Goal: Complete application form: Complete application form

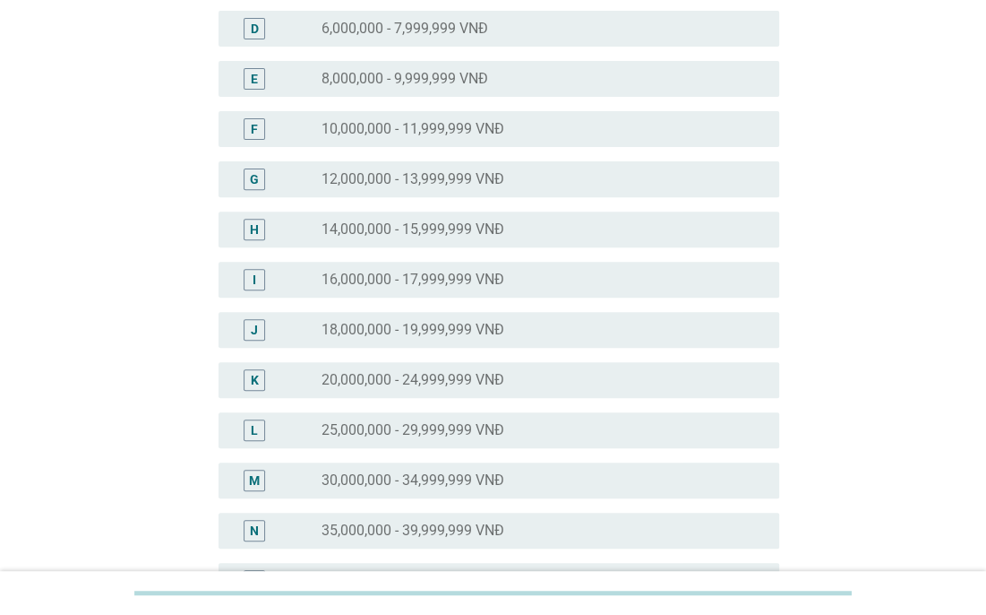
click at [437, 316] on div "J radio_button_unchecked 18,000,000 - 19,999,999 VNĐ" at bounding box center [499, 330] width 561 height 36
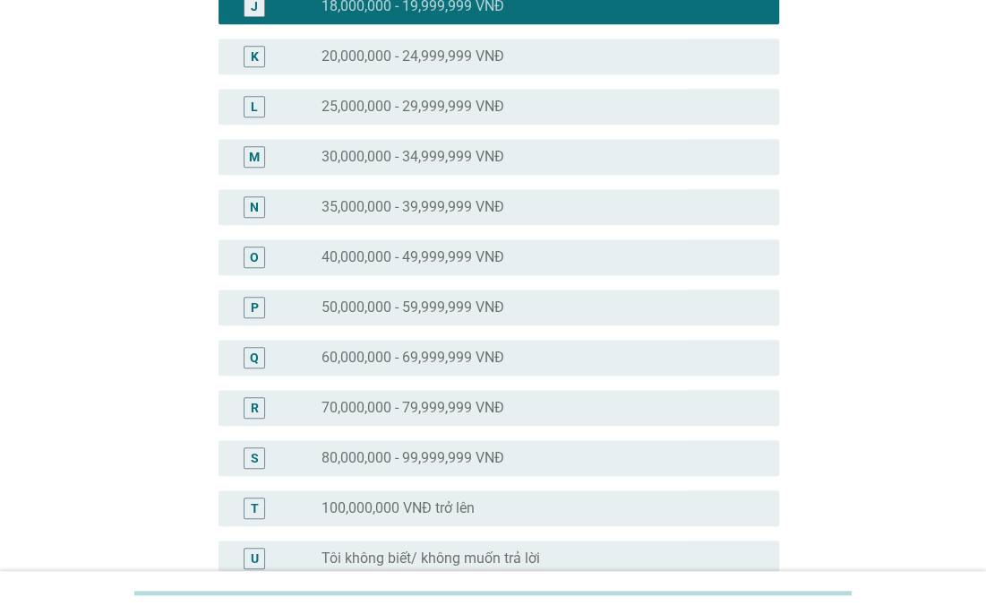
scroll to position [813, 0]
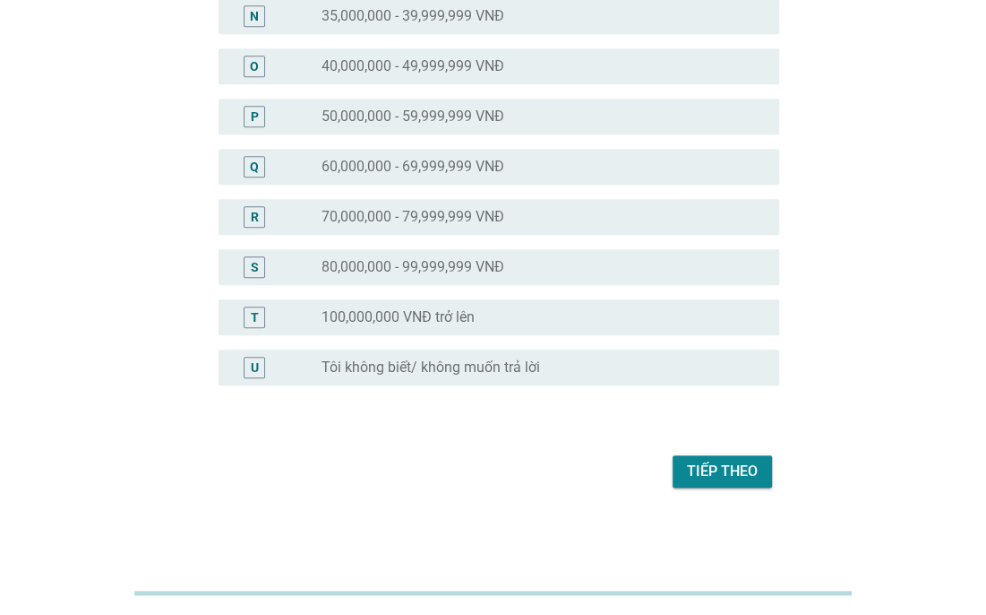
click at [717, 470] on div "Tiếp theo" at bounding box center [722, 472] width 71 height 22
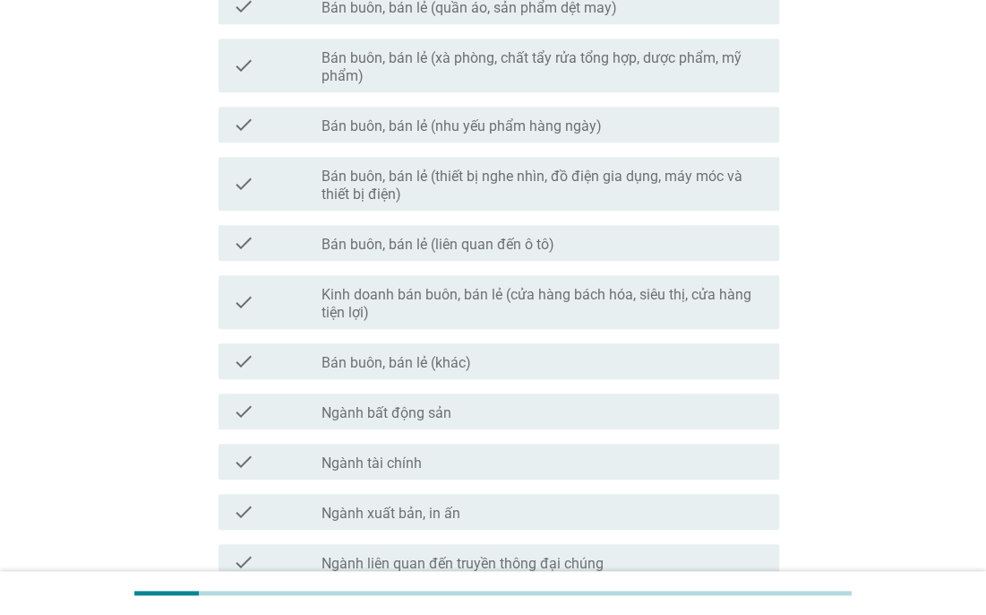
scroll to position [971, 0]
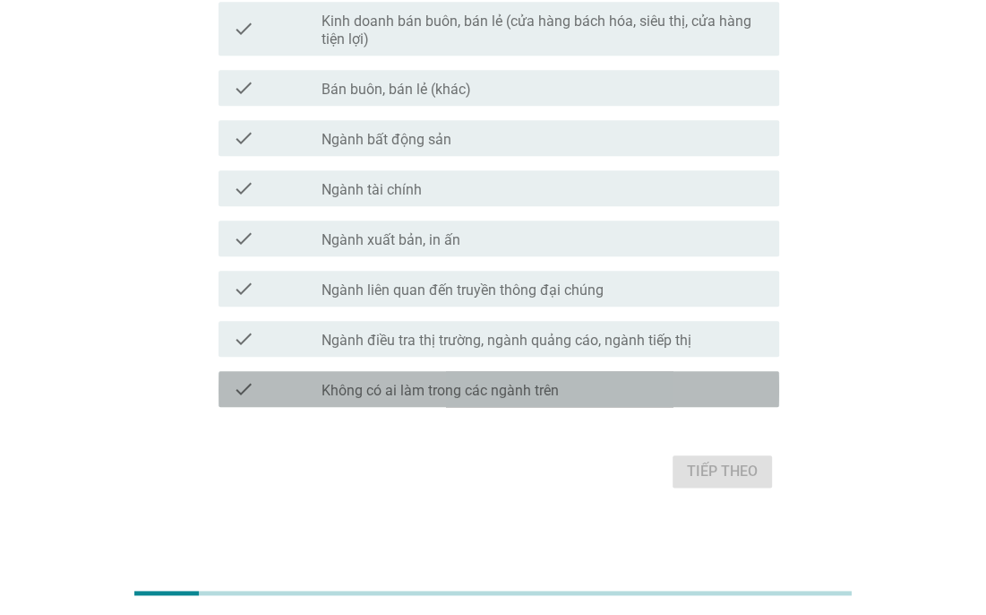
drag, startPoint x: 556, startPoint y: 388, endPoint x: 630, endPoint y: 432, distance: 86.4
click at [556, 389] on label "Không có ai làm trong các ngành trên" at bounding box center [440, 391] width 237 height 18
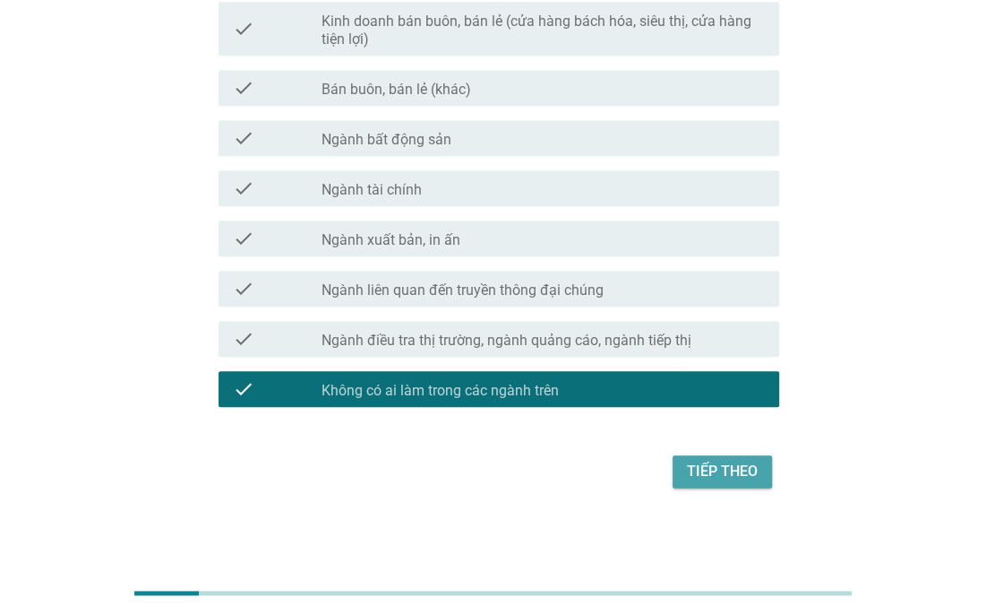
click at [707, 468] on div "Tiếp theo" at bounding box center [722, 472] width 71 height 22
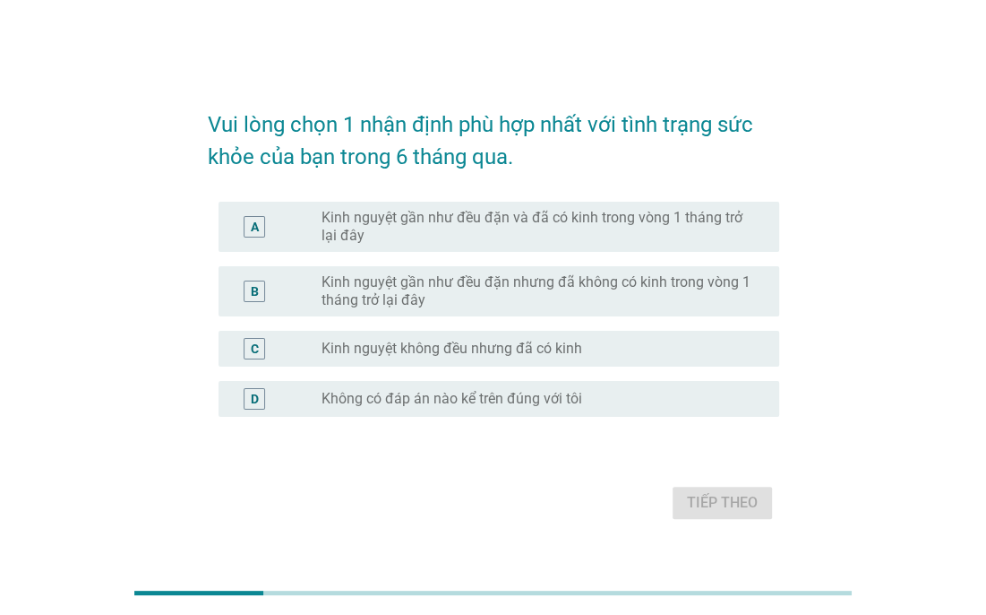
drag, startPoint x: 637, startPoint y: 235, endPoint x: 659, endPoint y: 269, distance: 40.8
click at [637, 234] on label "Kinh nguyệt gần như đều đặn và đã có kinh trong vòng 1 tháng trở lại đây" at bounding box center [536, 227] width 429 height 36
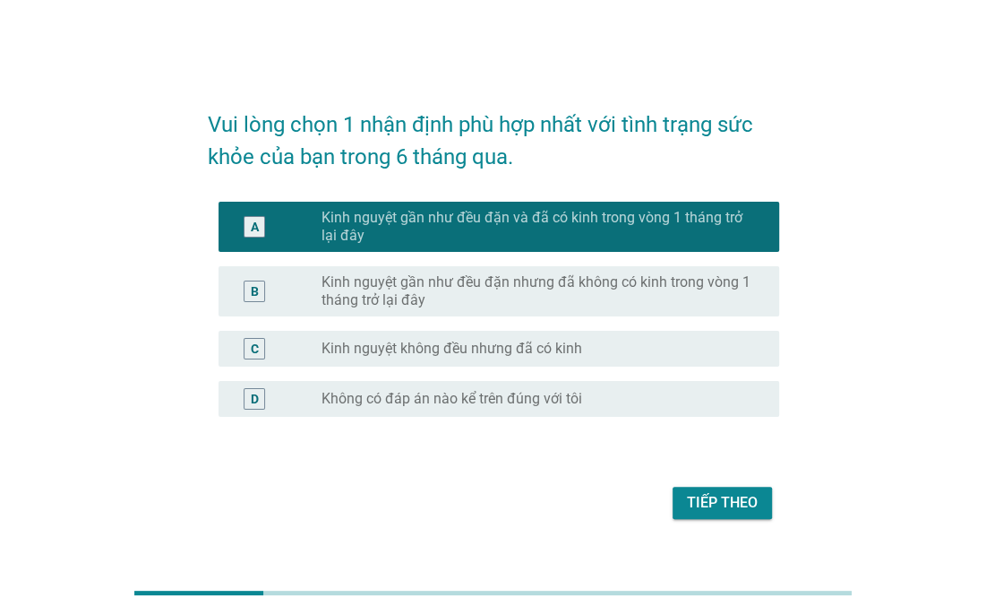
click at [739, 493] on div "Tiếp theo" at bounding box center [722, 503] width 71 height 22
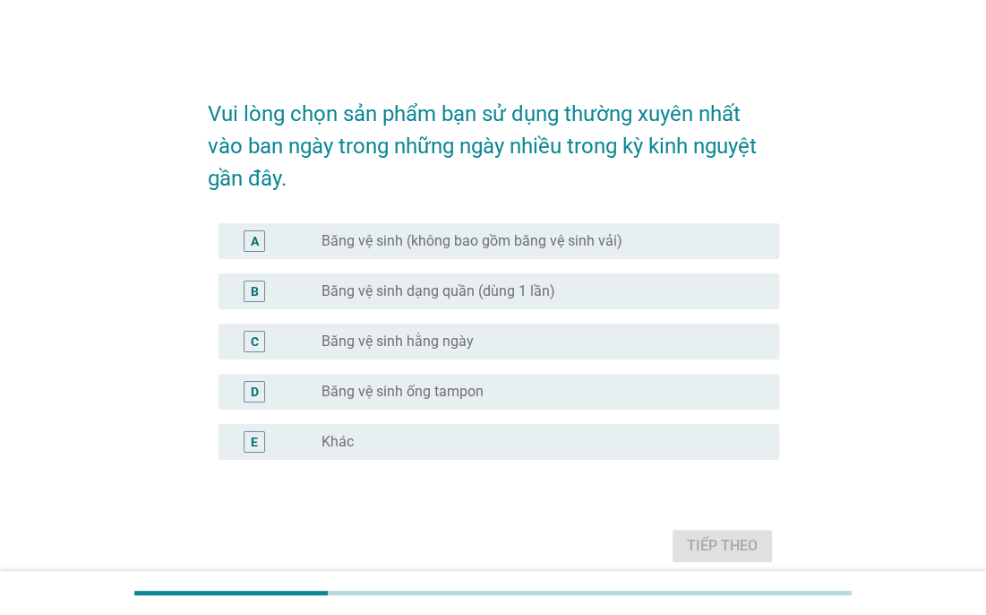
click at [468, 233] on label "Băng vệ sinh (không bao gồm băng vệ sinh vải)" at bounding box center [472, 241] width 301 height 18
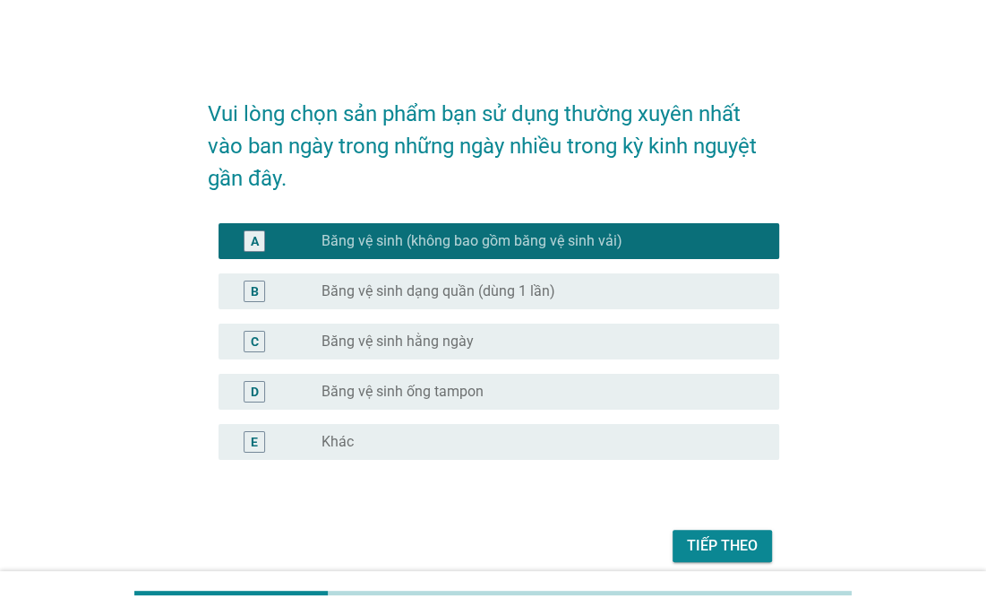
click at [470, 288] on label "Băng vệ sinh dạng quần (dùng 1 lần)" at bounding box center [439, 291] width 234 height 18
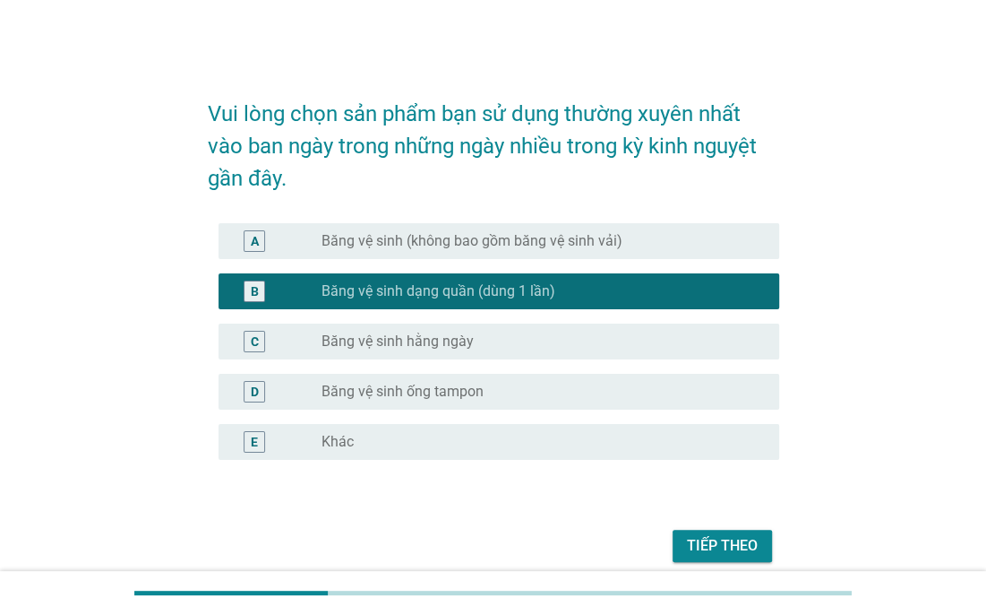
click at [723, 542] on div "Tiếp theo" at bounding box center [722, 546] width 71 height 22
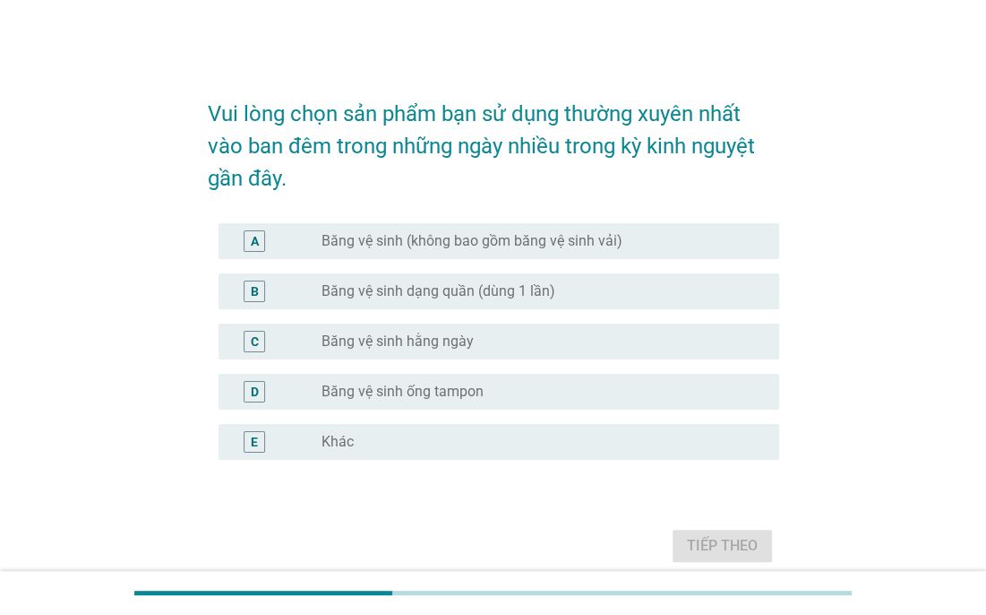
click at [608, 219] on div "A radio_button_unchecked Băng vệ sinh (không bao gồm băng vệ sinh vải)" at bounding box center [494, 241] width 572 height 50
click at [591, 266] on div "B radio_button_unchecked Băng vệ sinh dạng quần (dùng 1 lần)" at bounding box center [494, 291] width 572 height 50
click at [581, 289] on div "radio_button_unchecked Băng vệ sinh dạng quần (dùng 1 lần)" at bounding box center [536, 291] width 429 height 18
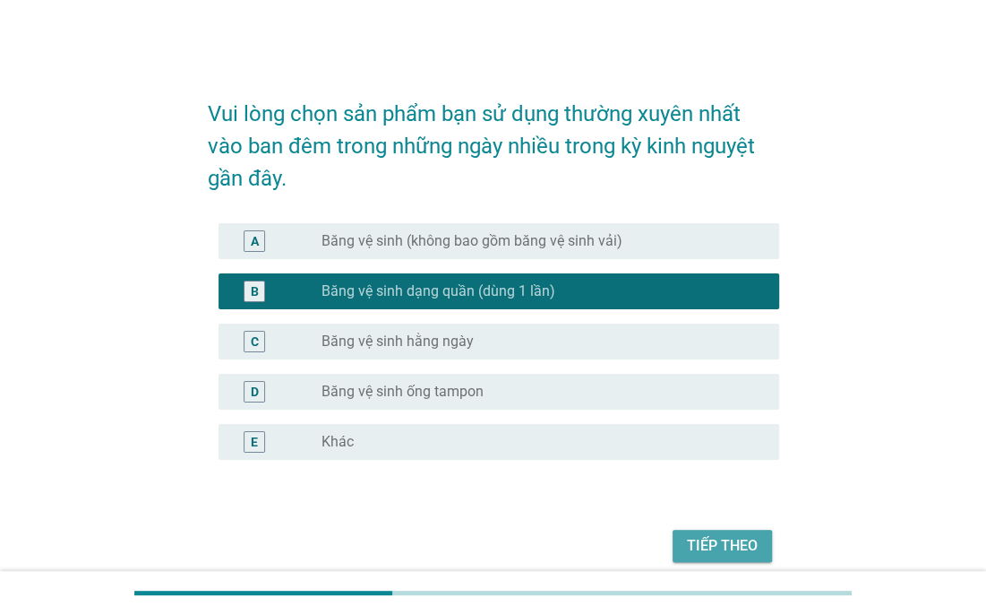
click at [700, 541] on div "Tiếp theo" at bounding box center [722, 546] width 71 height 22
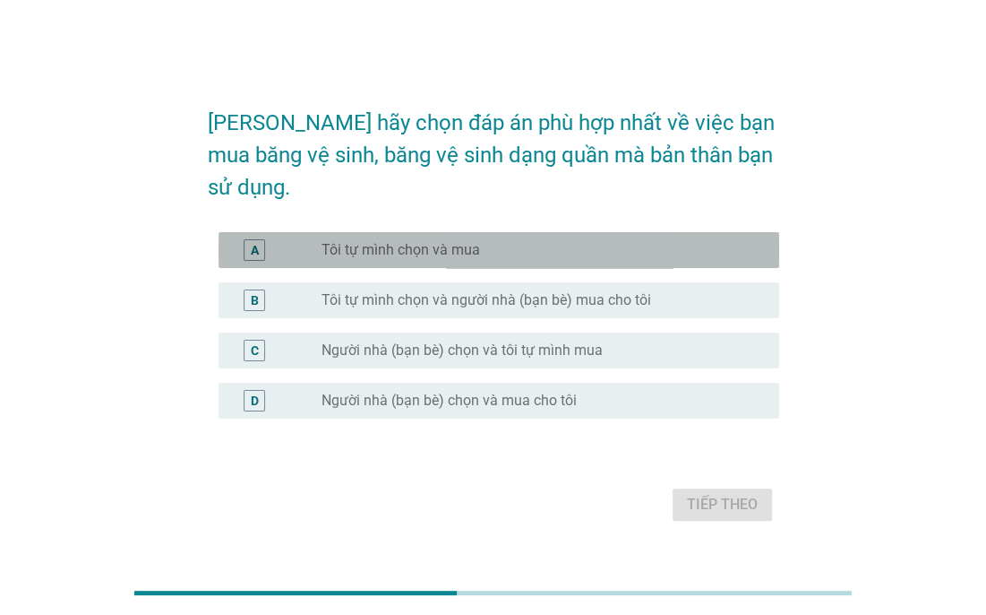
click at [498, 242] on div "radio_button_unchecked Tôi tự mình chọn và mua" at bounding box center [536, 250] width 429 height 18
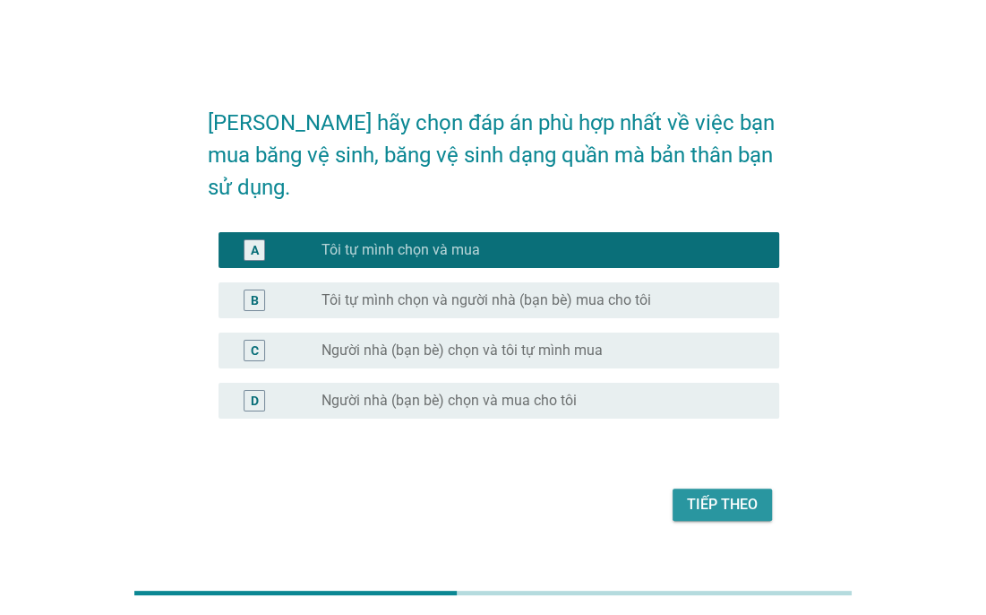
click at [716, 504] on div "Tiếp theo" at bounding box center [494, 504] width 572 height 43
click at [710, 494] on div "Tiếp theo" at bounding box center [722, 505] width 71 height 22
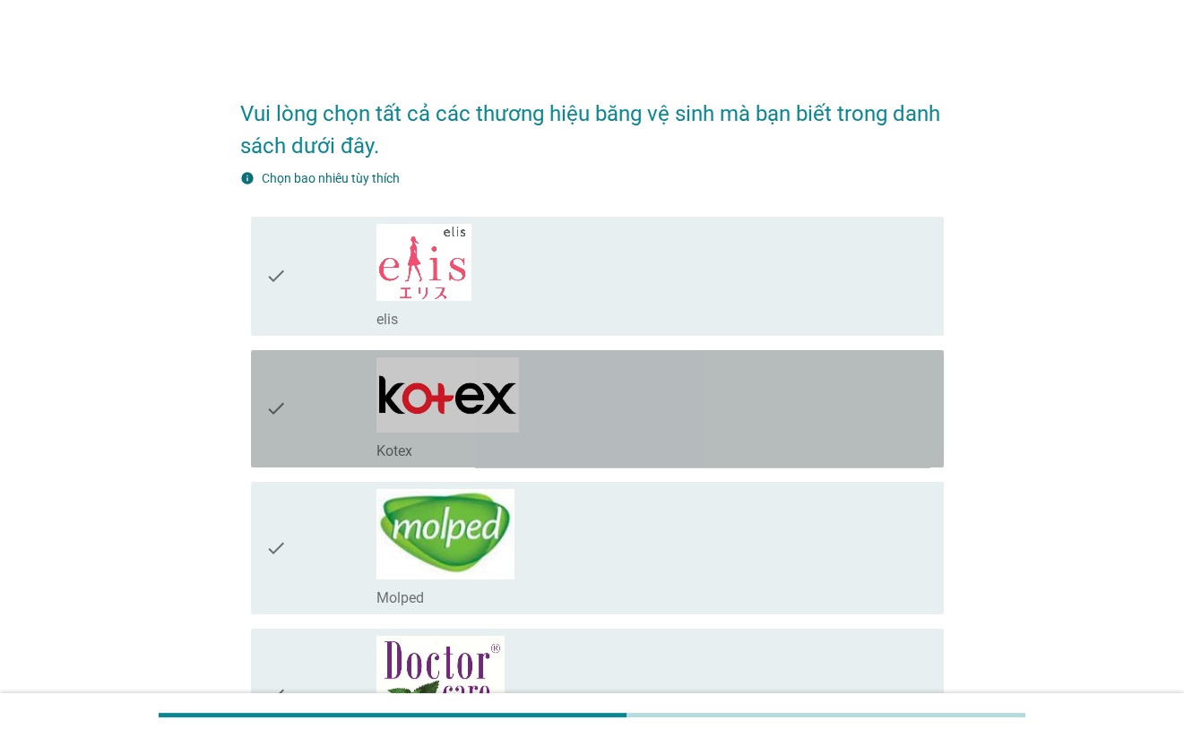
click at [570, 411] on div "check_box_outline_blank Kotex" at bounding box center [652, 408] width 553 height 103
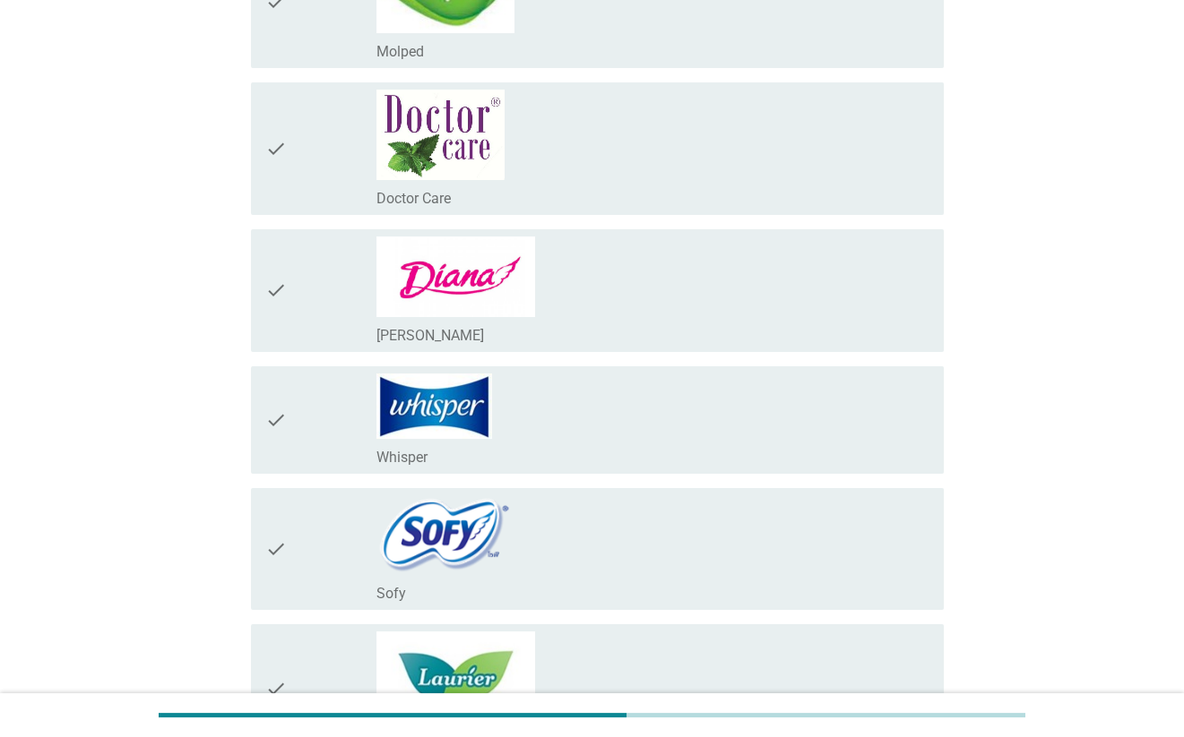
scroll to position [823, 0]
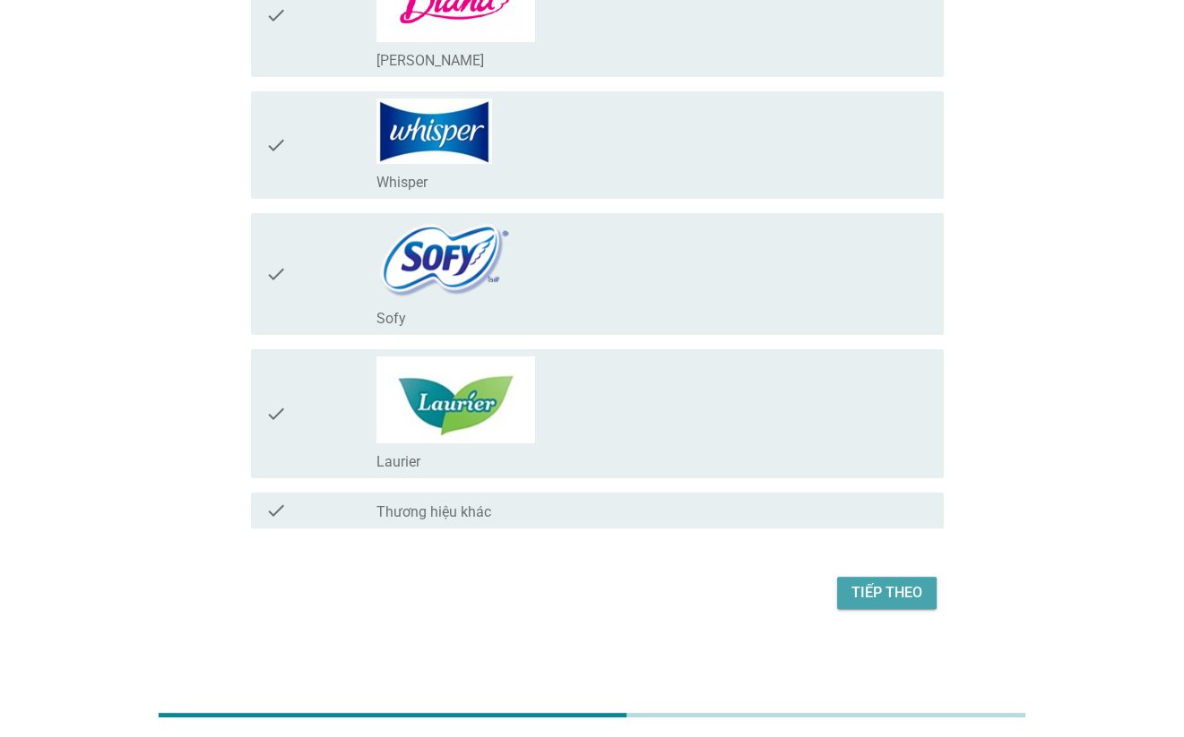
click at [888, 586] on div "Tiếp theo" at bounding box center [886, 593] width 71 height 22
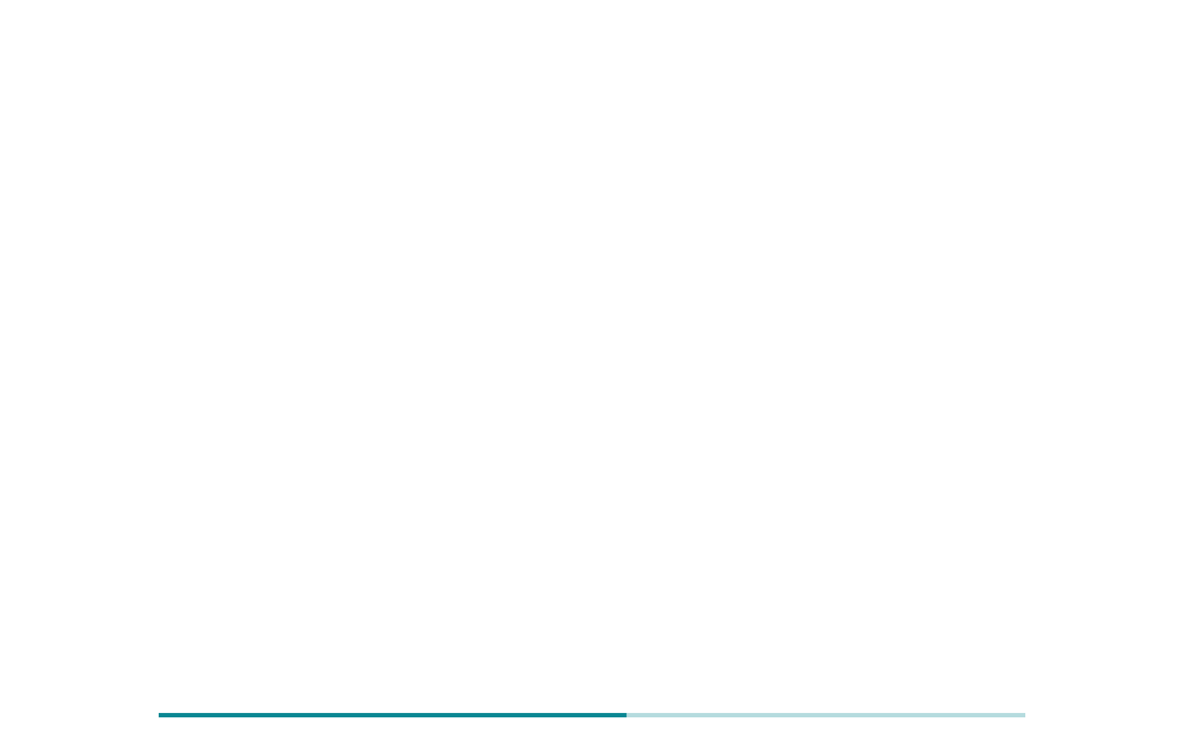
scroll to position [0, 0]
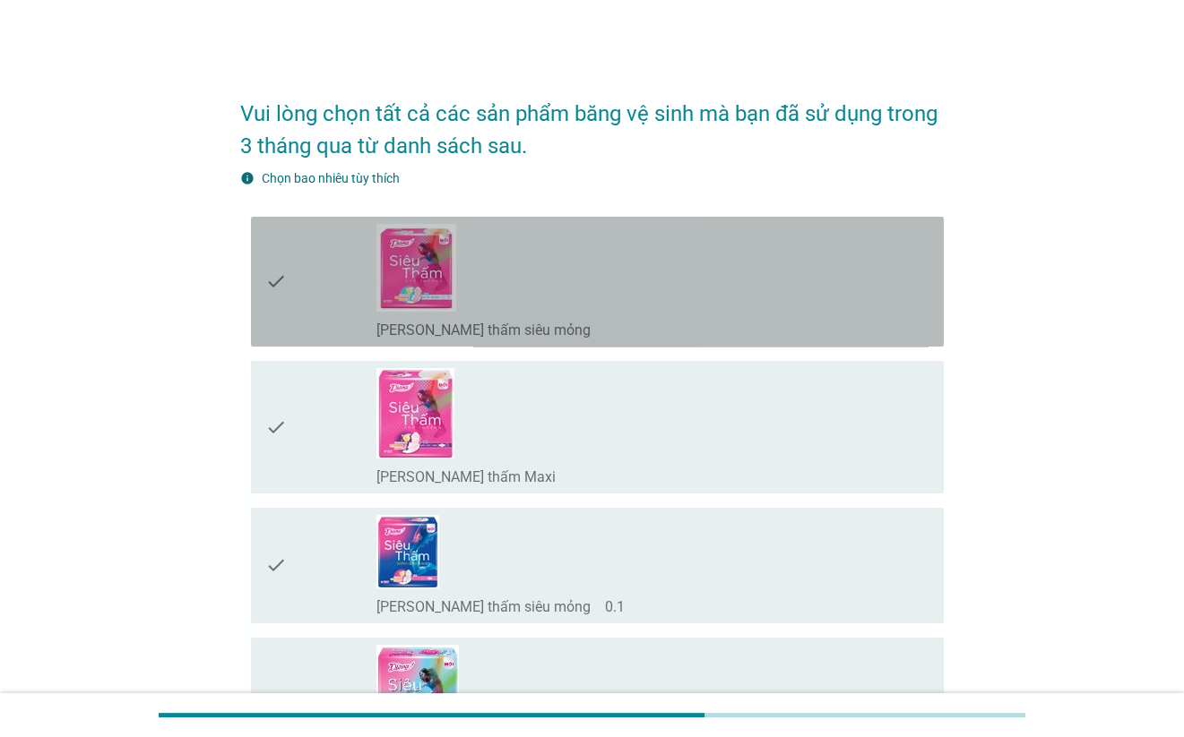
click at [638, 324] on div "check_box_outline_blank [PERSON_NAME] thấm siêu mỏng" at bounding box center [652, 329] width 553 height 22
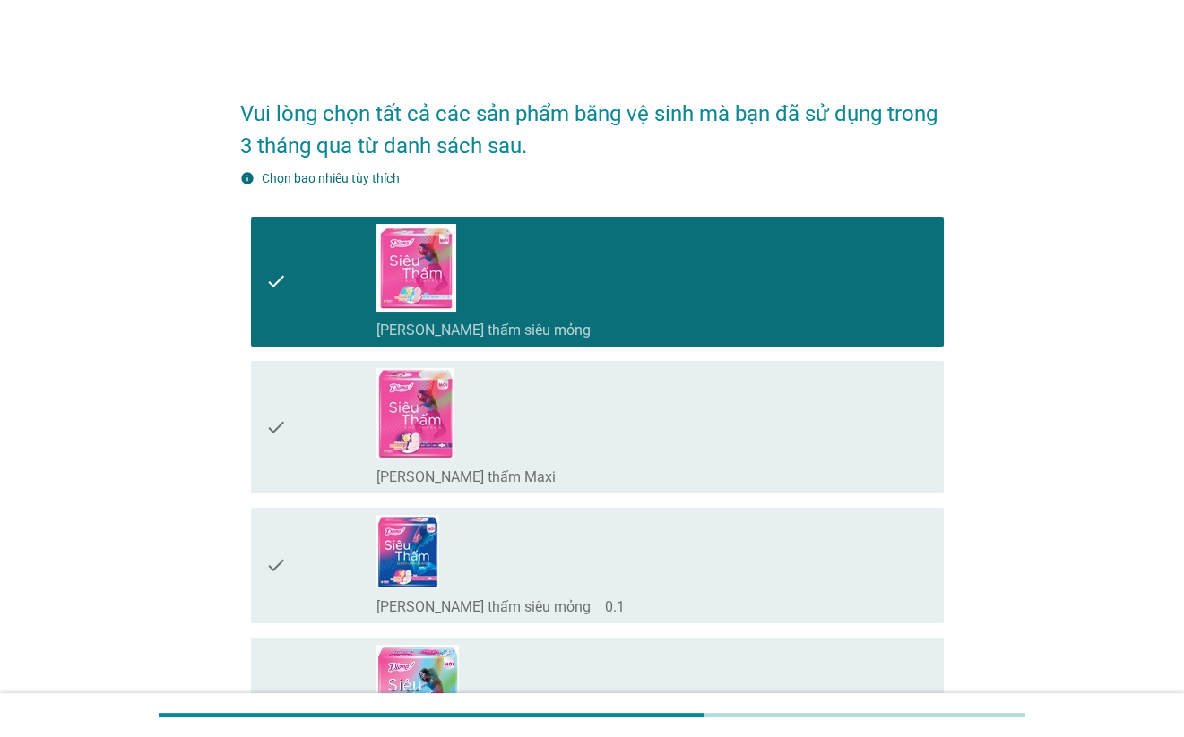
click at [600, 384] on div "check_box_outline_blank [PERSON_NAME] thấm Maxi" at bounding box center [652, 427] width 553 height 118
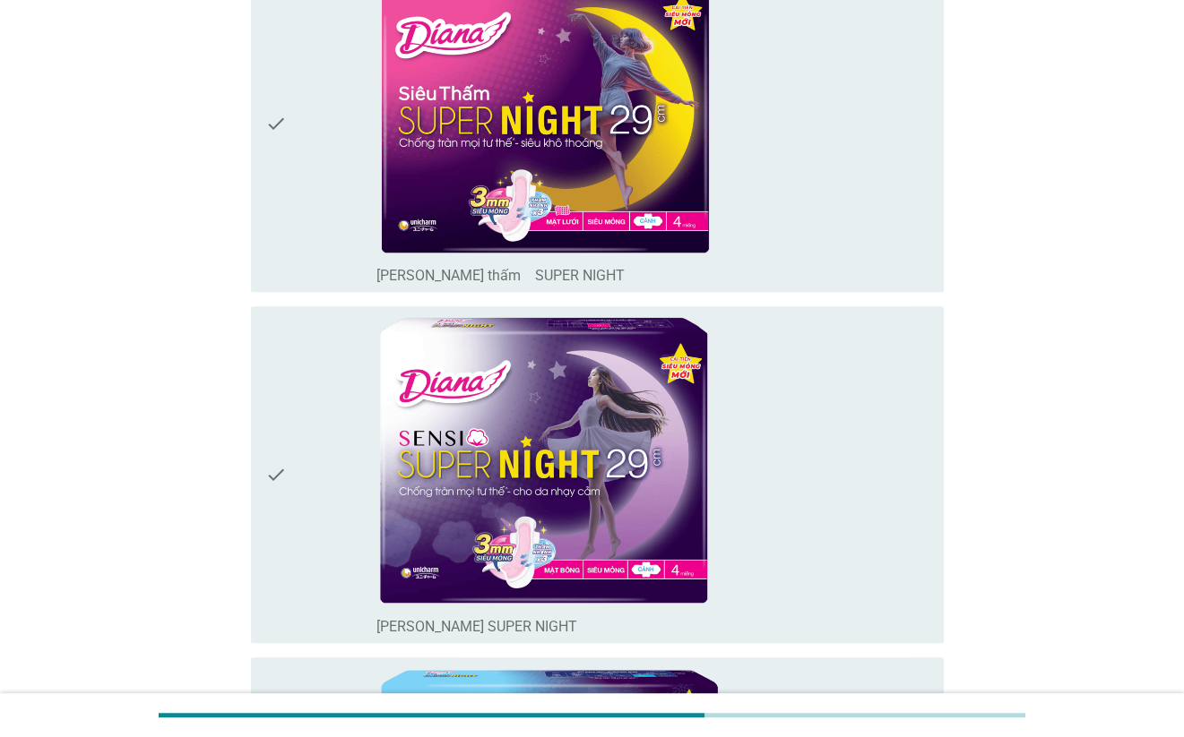
click at [600, 390] on img at bounding box center [544, 461] width 336 height 295
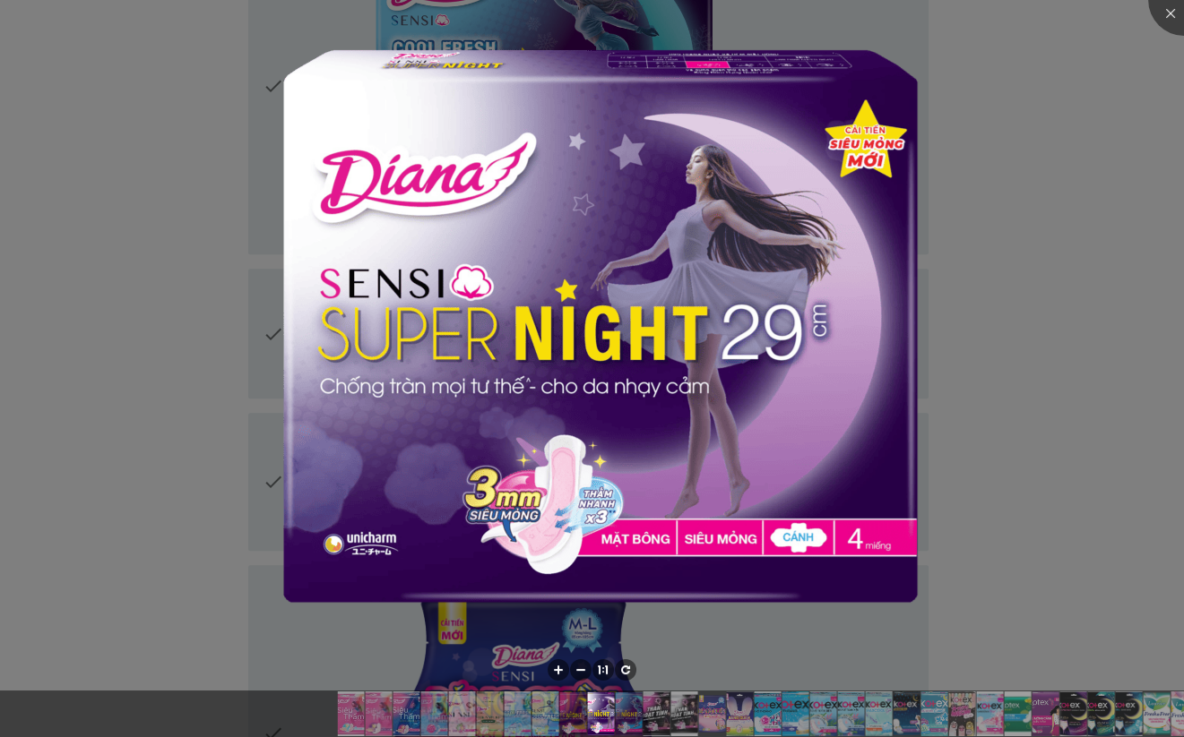
scroll to position [2270, 0]
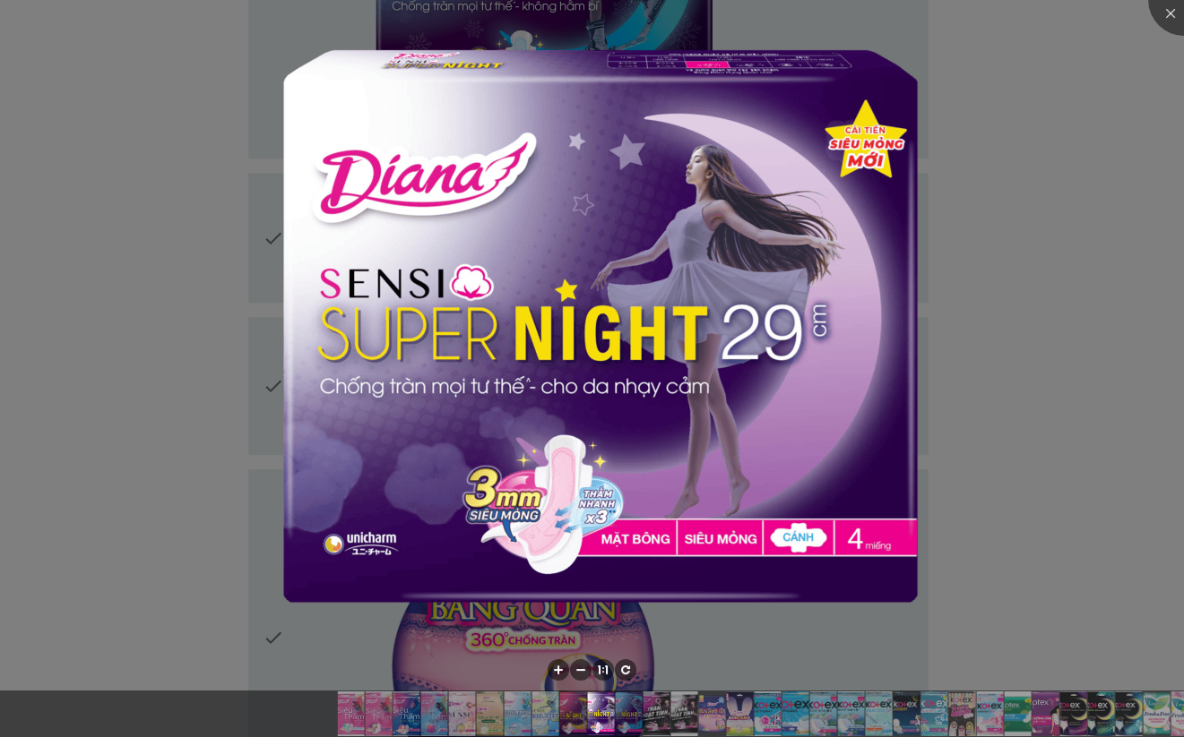
click at [986, 142] on div at bounding box center [592, 368] width 1184 height 737
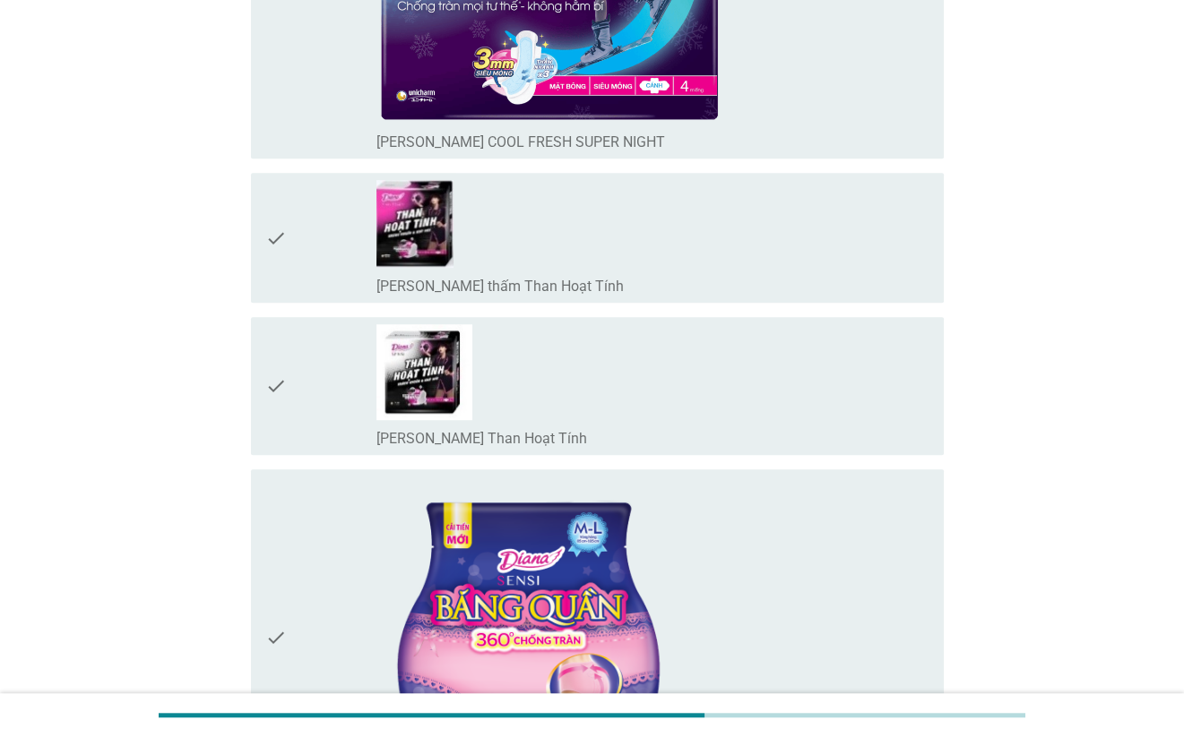
click at [338, 614] on div "check" at bounding box center [320, 638] width 110 height 323
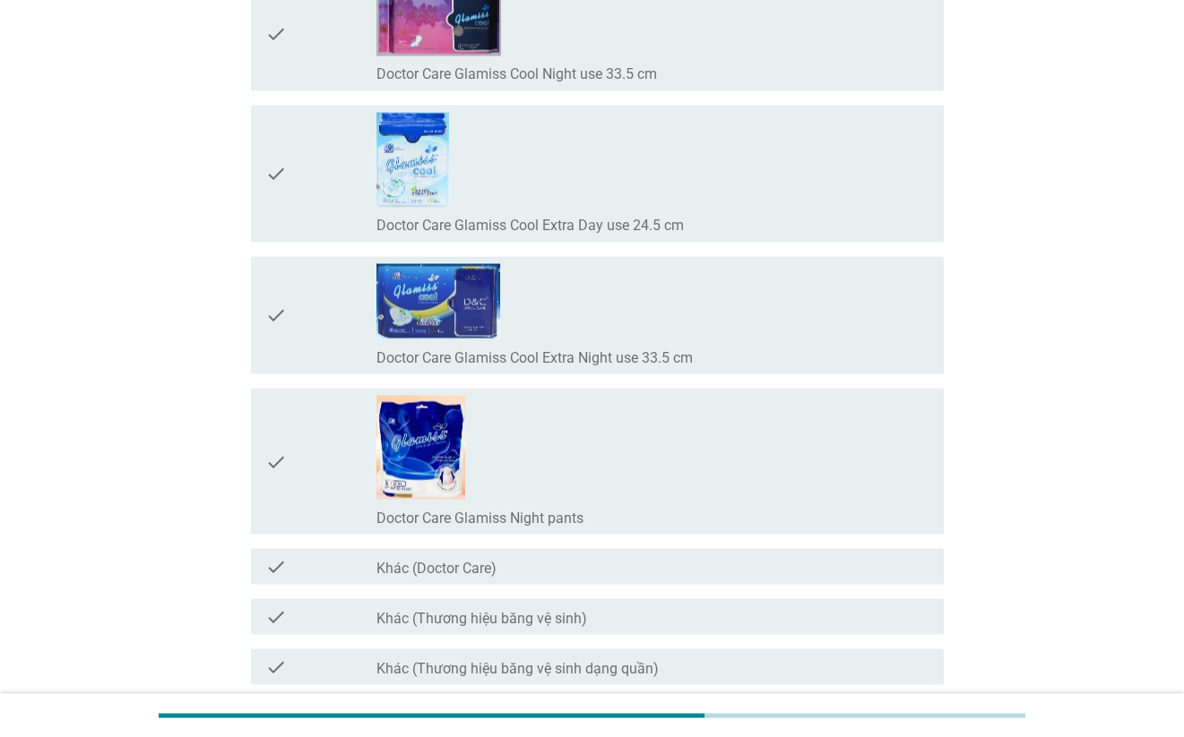
scroll to position [15814, 0]
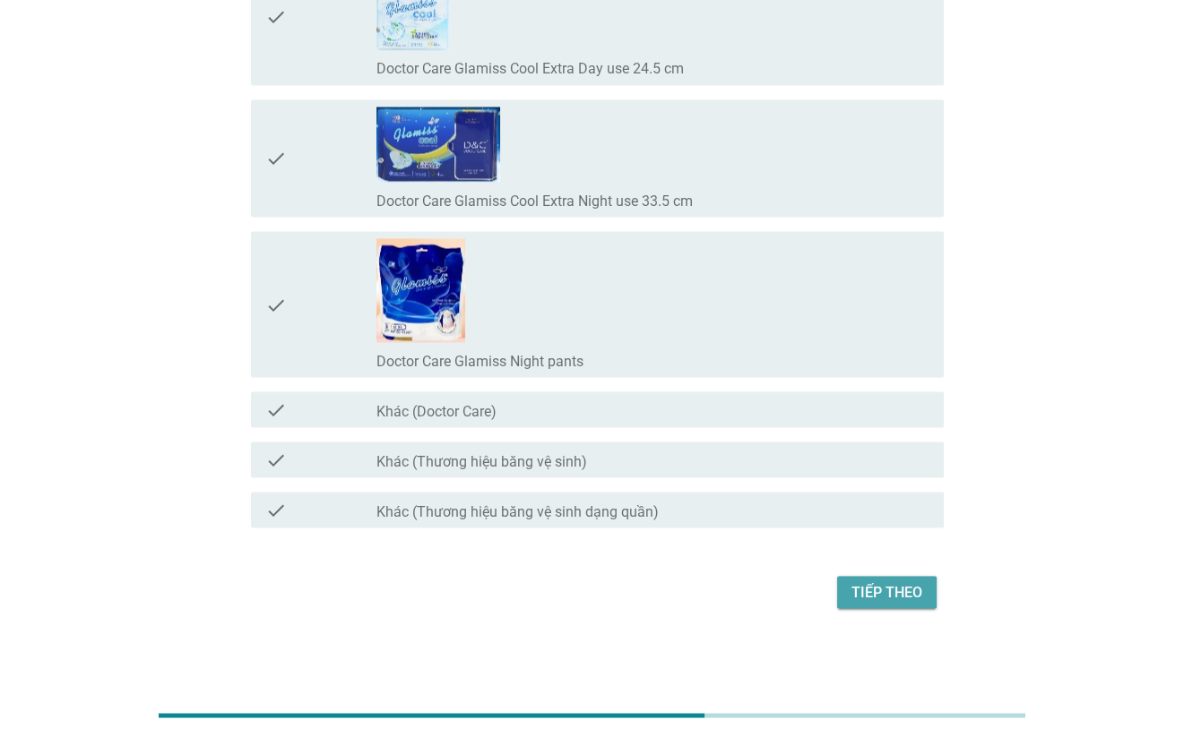
click at [908, 586] on div "Tiếp theo" at bounding box center [886, 592] width 71 height 22
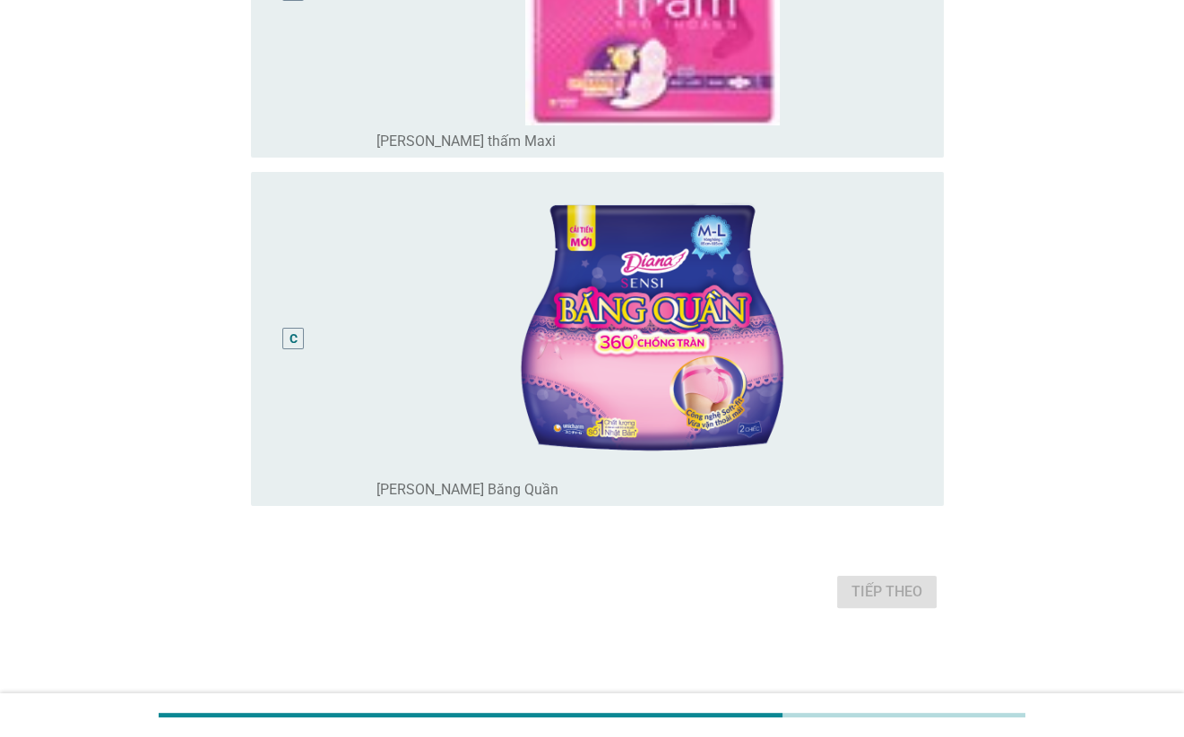
scroll to position [0, 0]
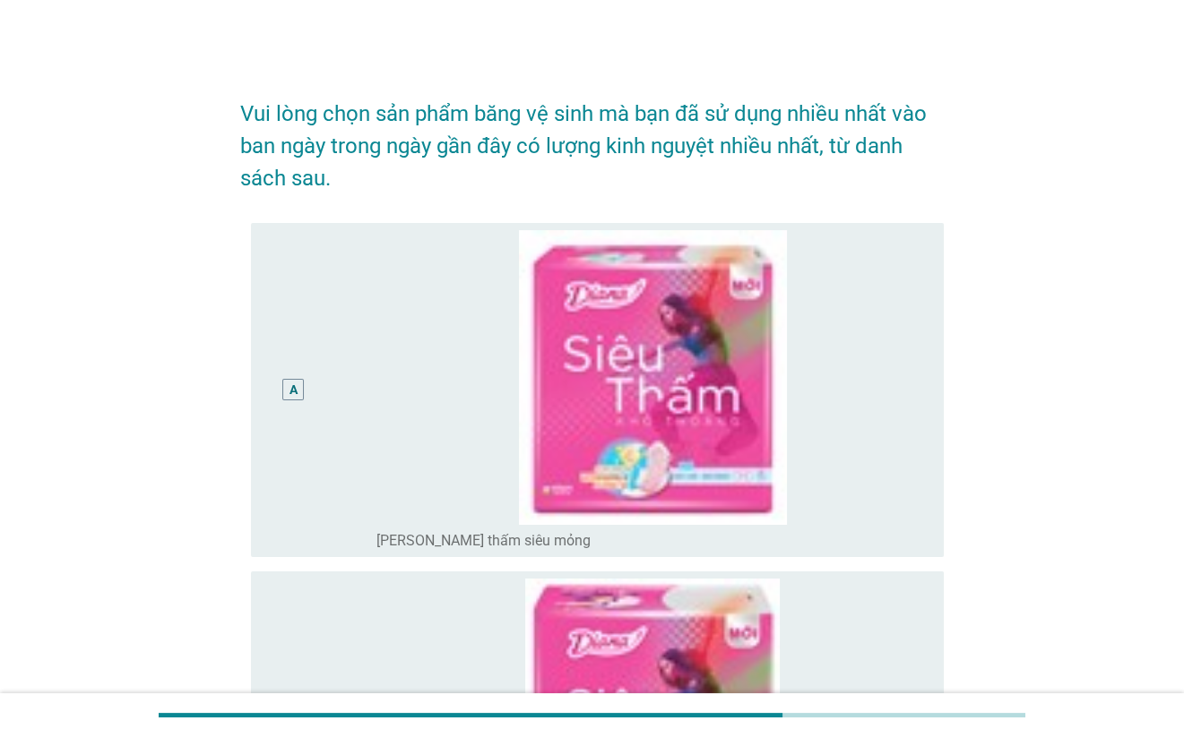
click at [306, 394] on div "A" at bounding box center [293, 390] width 56 height 320
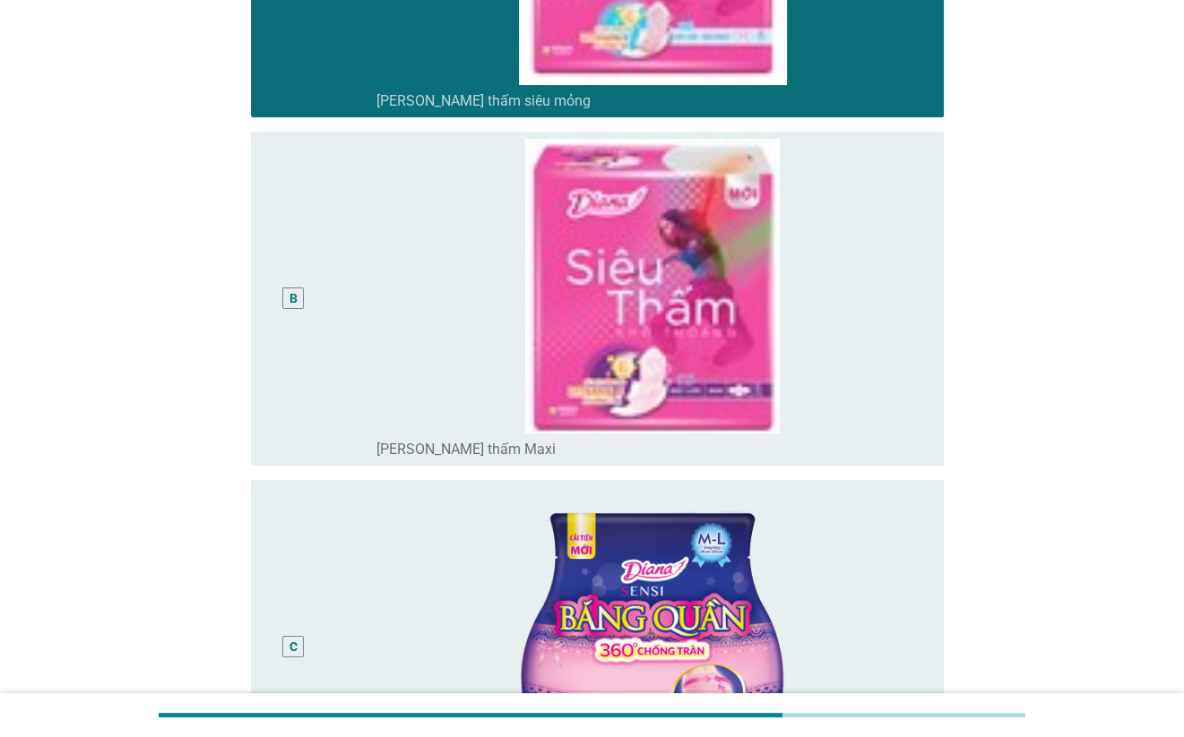
scroll to position [747, 0]
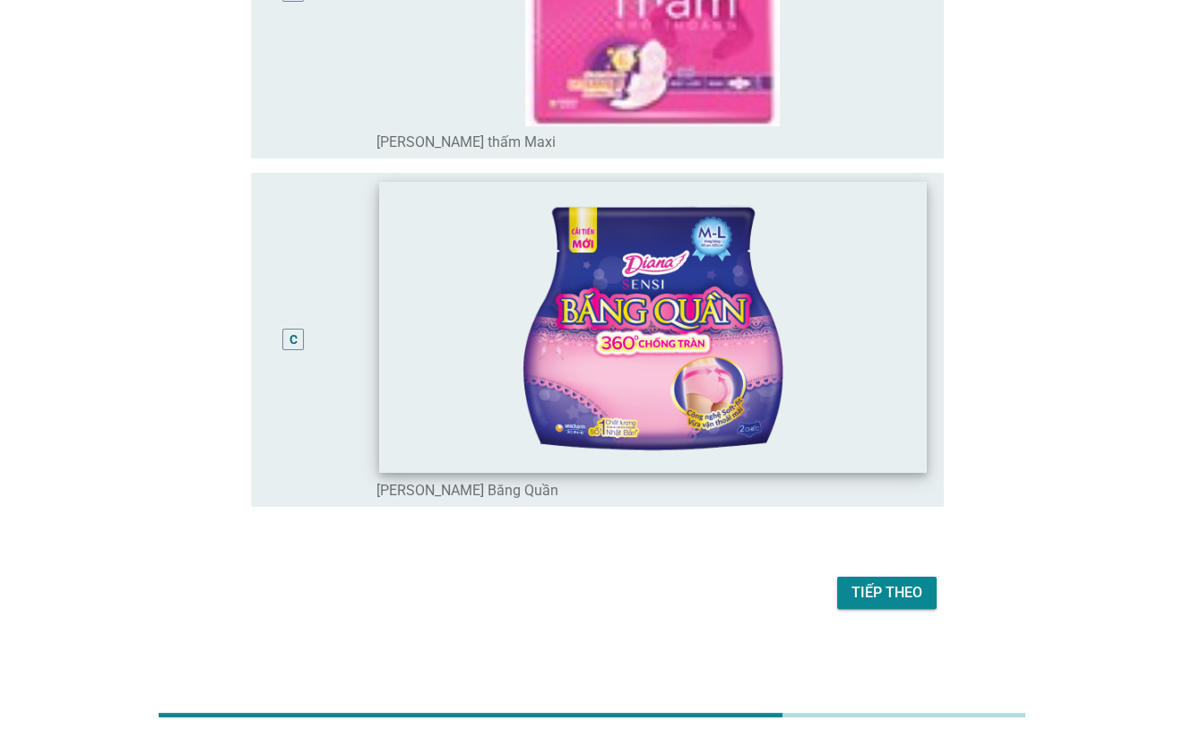
drag, startPoint x: 285, startPoint y: 330, endPoint x: 513, endPoint y: 395, distance: 236.8
click at [284, 329] on div "C" at bounding box center [293, 340] width 22 height 22
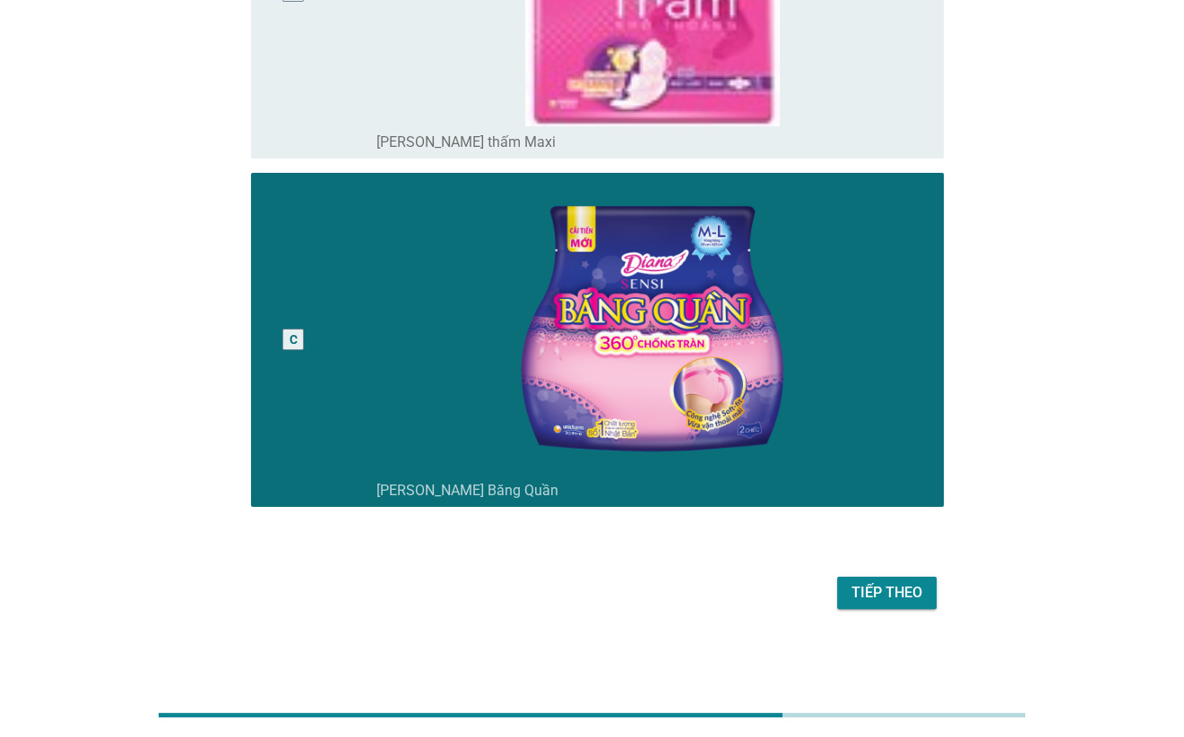
click at [896, 595] on div "Tiếp theo" at bounding box center [886, 593] width 71 height 22
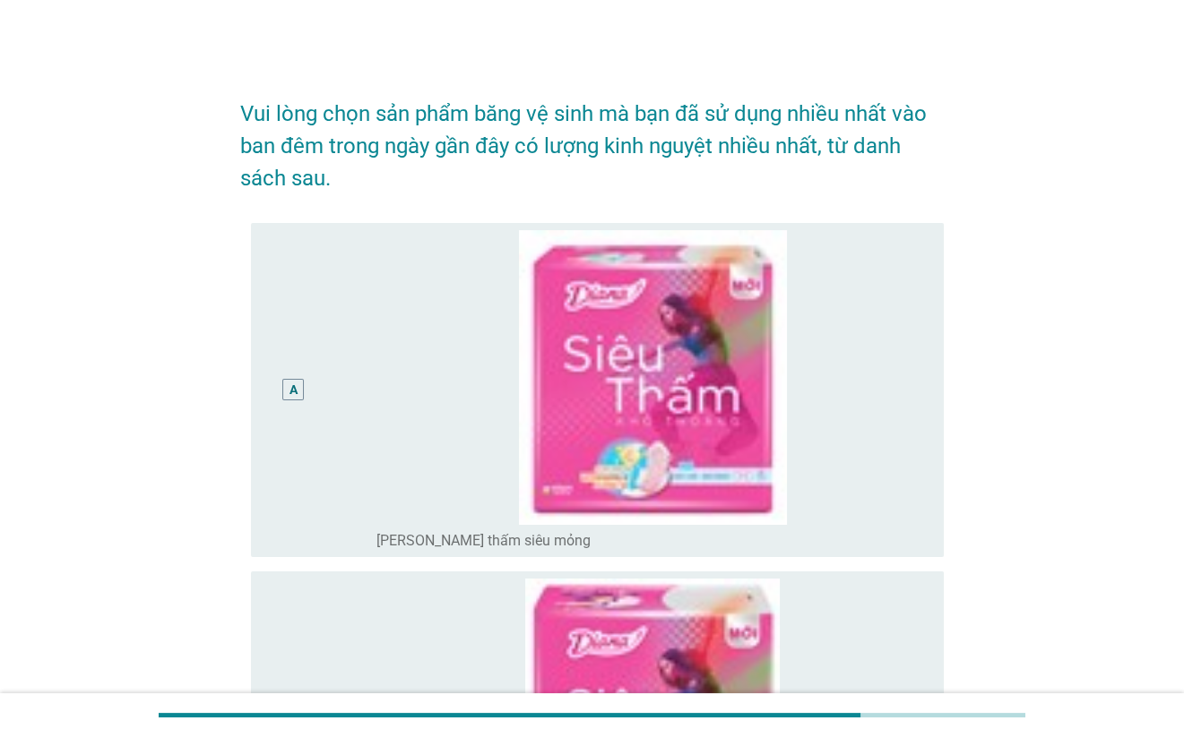
click at [263, 388] on div "A radio_button_unchecked [PERSON_NAME] thấm siêu mỏng" at bounding box center [597, 390] width 693 height 334
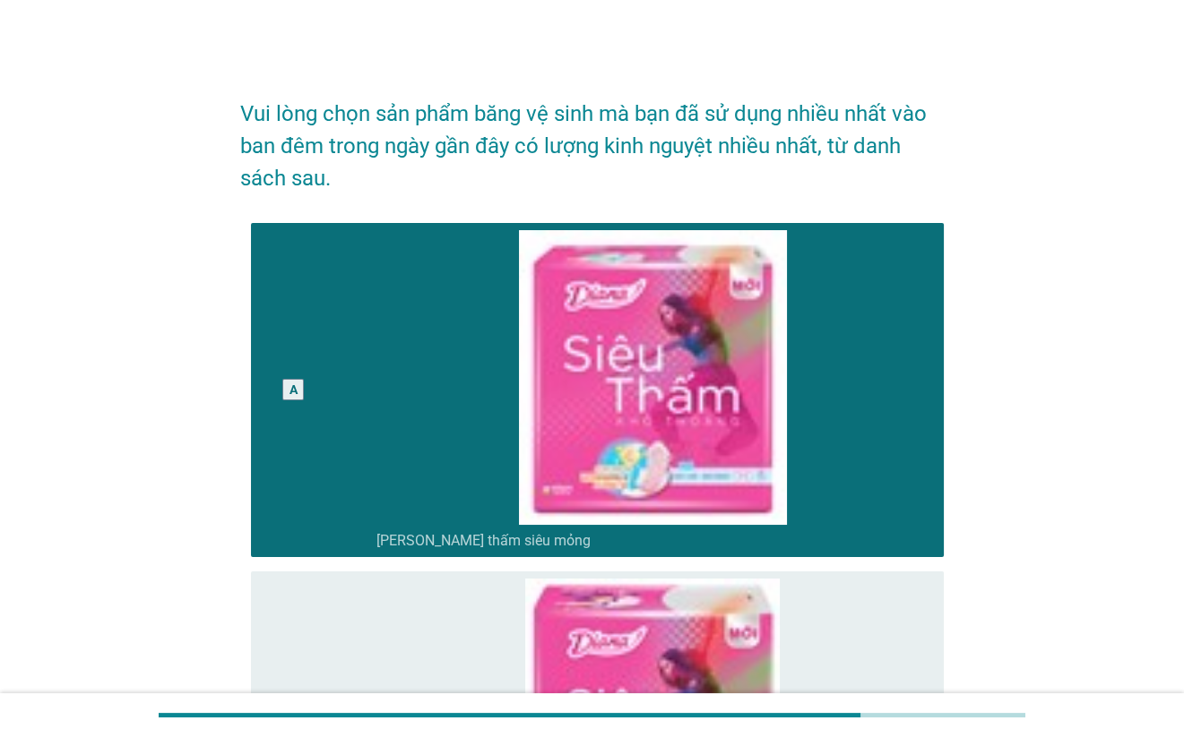
scroll to position [797, 0]
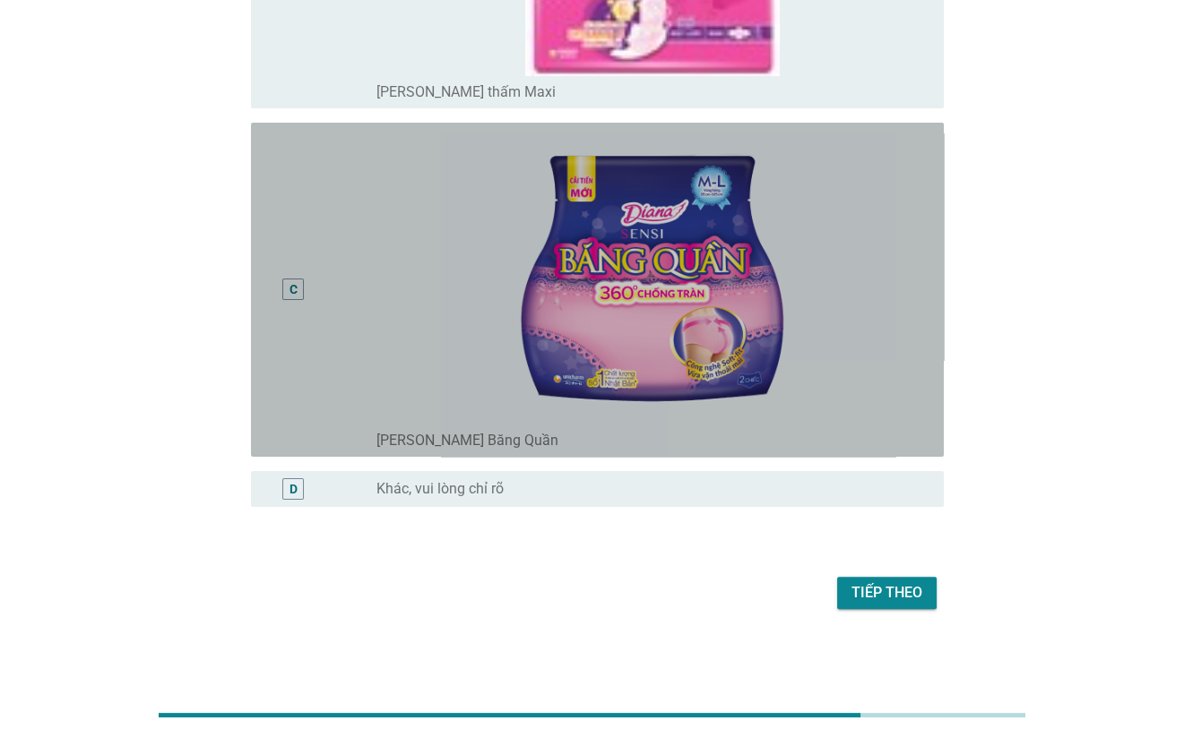
click at [296, 294] on div "C" at bounding box center [293, 289] width 8 height 19
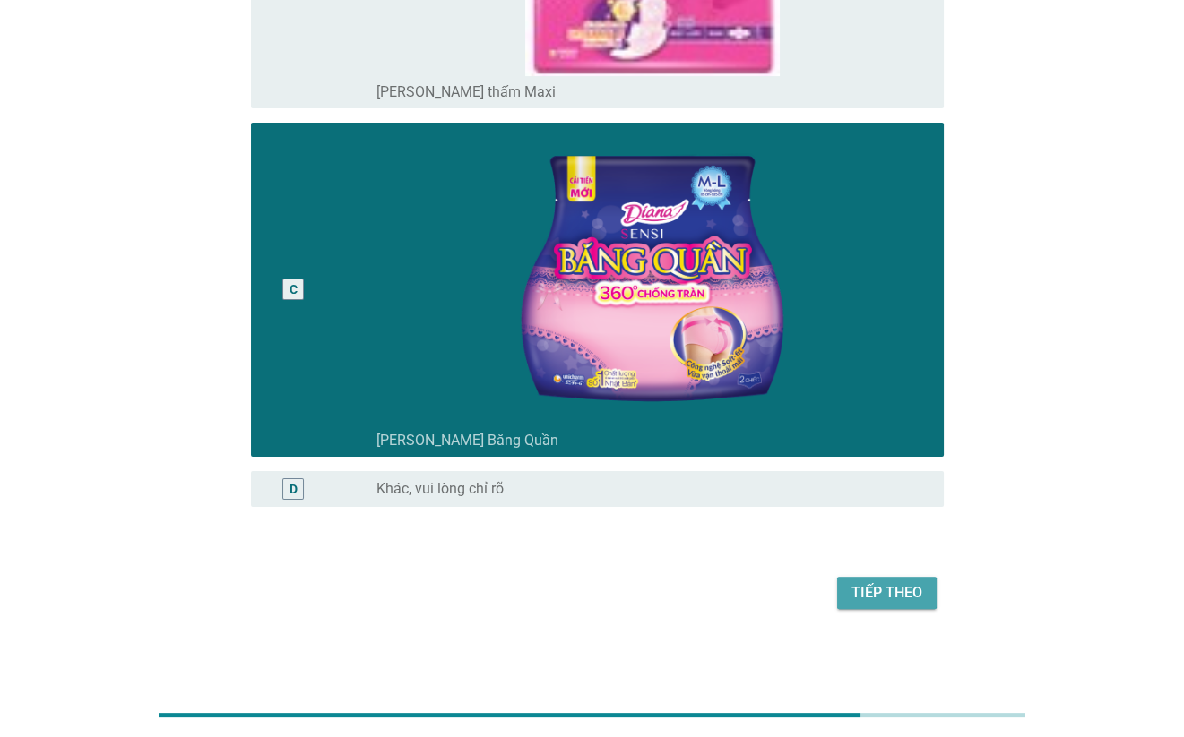
click at [853, 582] on div "Tiếp theo" at bounding box center [886, 593] width 71 height 22
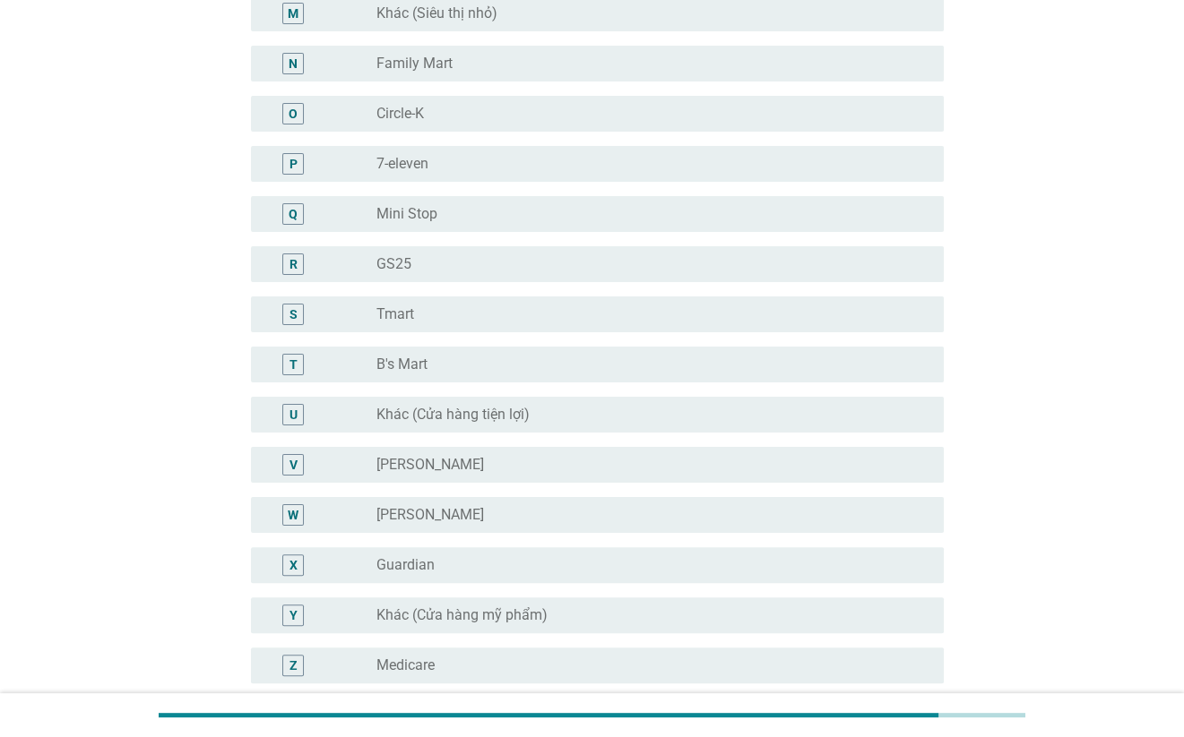
scroll to position [0, 0]
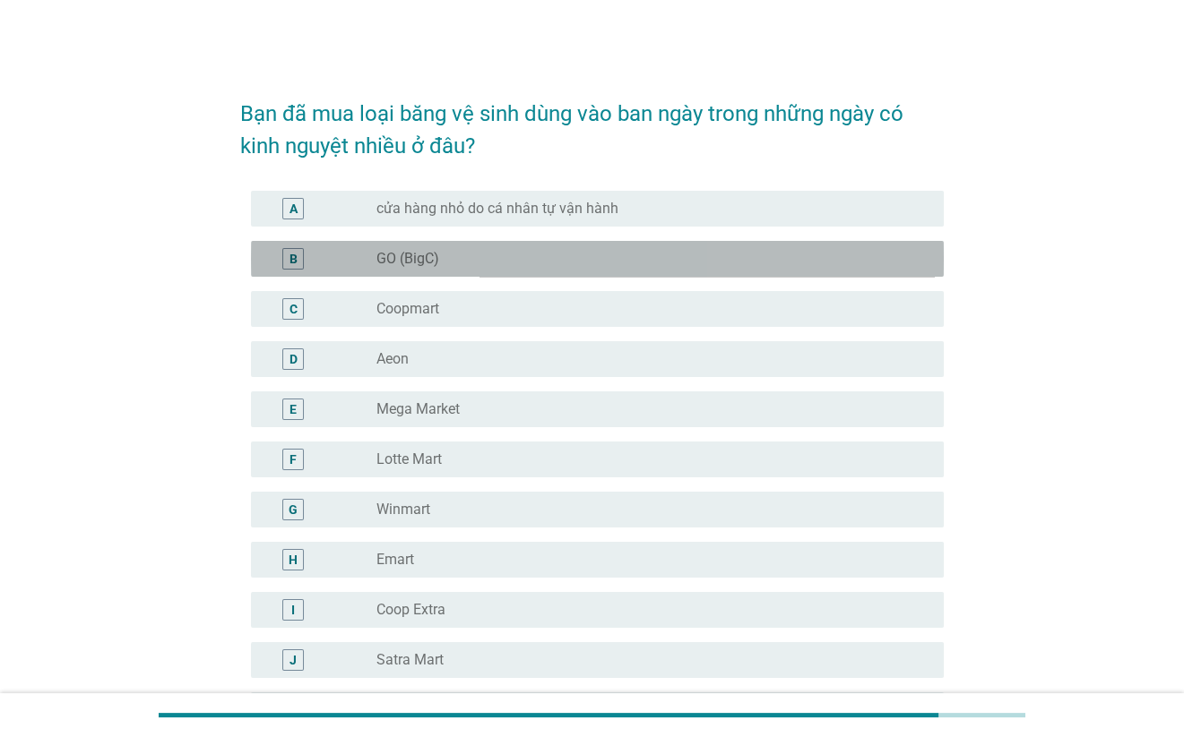
click at [443, 253] on div "radio_button_unchecked GO (BigC)" at bounding box center [645, 259] width 538 height 18
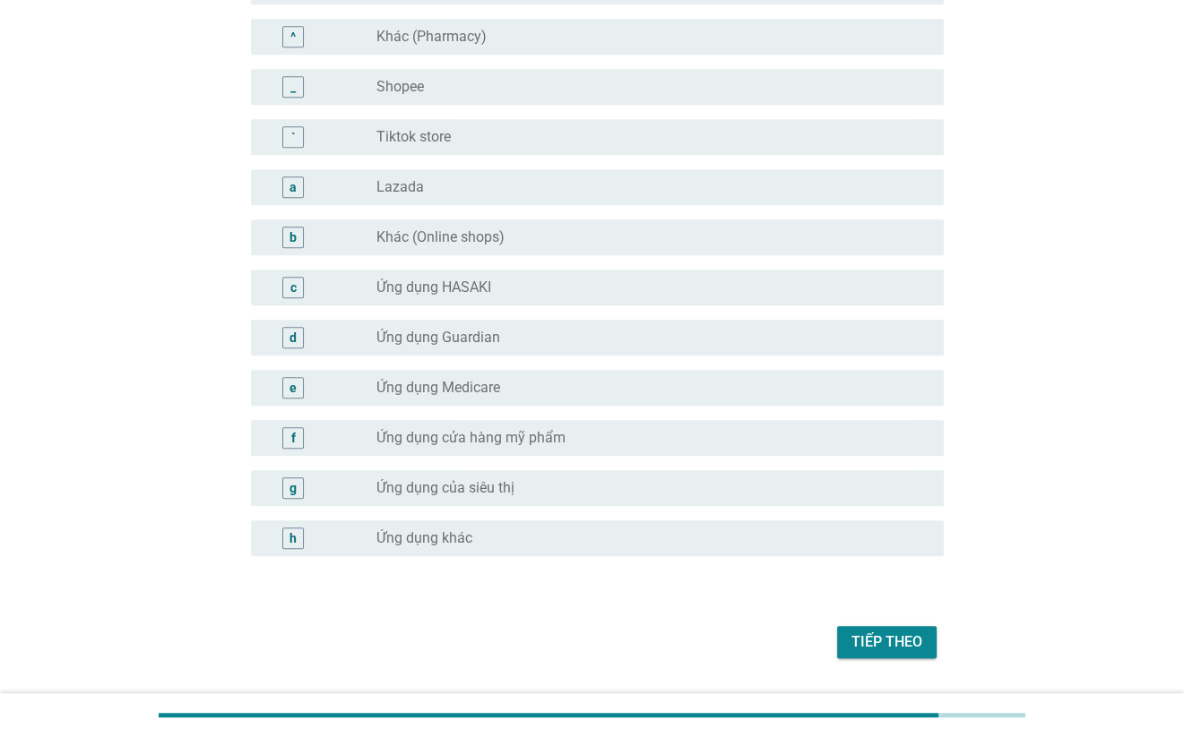
scroll to position [1676, 0]
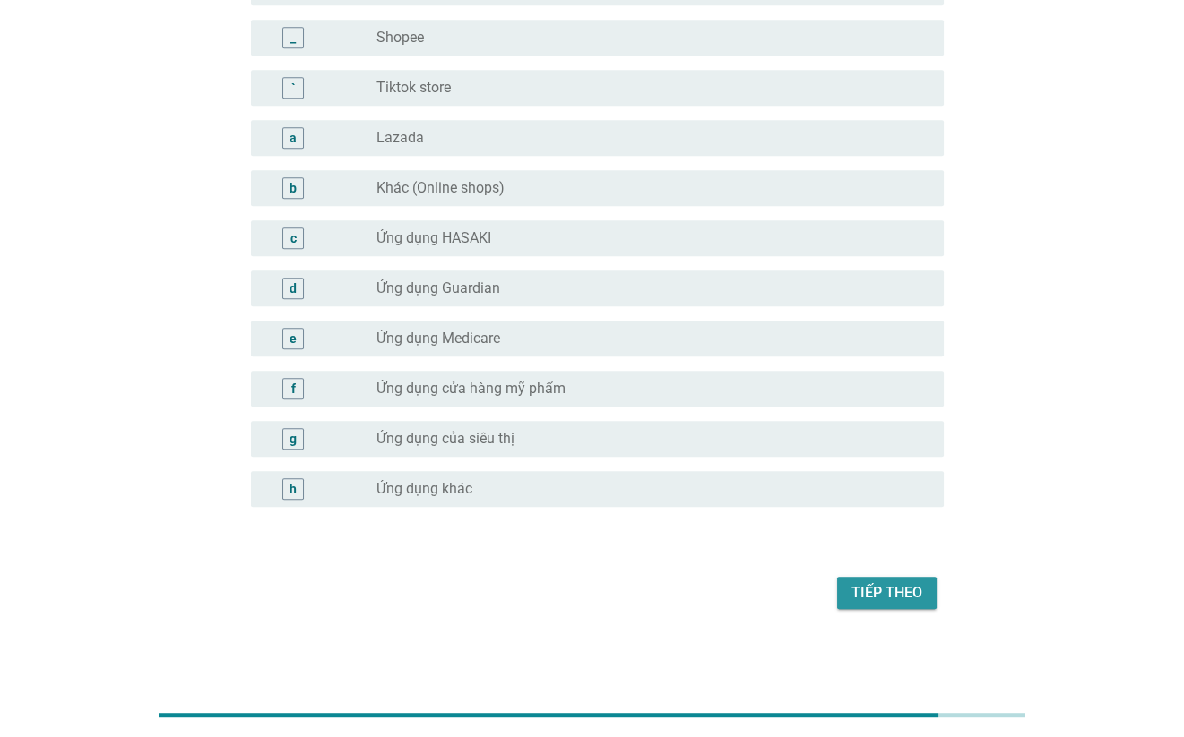
click at [873, 584] on div "Tiếp theo" at bounding box center [886, 593] width 71 height 22
